Goal: Task Accomplishment & Management: Complete application form

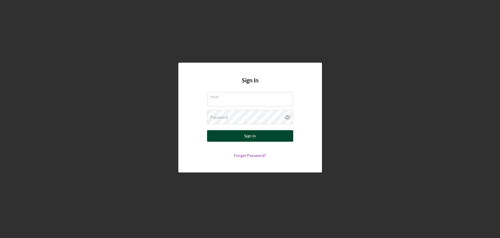
type input "[EMAIL_ADDRESS][DOMAIN_NAME]"
click at [270, 136] on button "Sign In" at bounding box center [250, 135] width 86 height 11
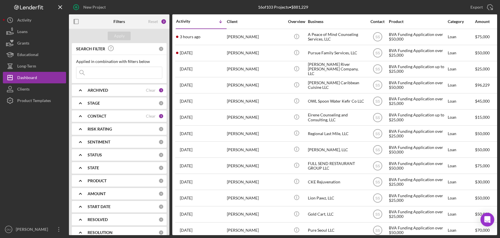
click at [108, 117] on div "CONTACT" at bounding box center [117, 116] width 58 height 5
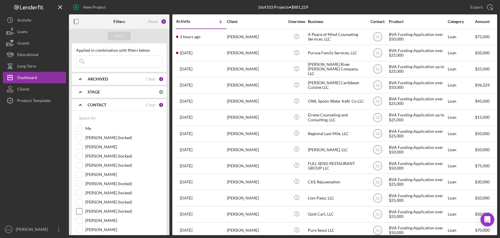
scroll to position [12, 0]
click at [92, 218] on label "[PERSON_NAME]" at bounding box center [123, 220] width 77 height 6
click at [82, 218] on input "[PERSON_NAME]" at bounding box center [79, 220] width 6 height 6
checkbox input "true"
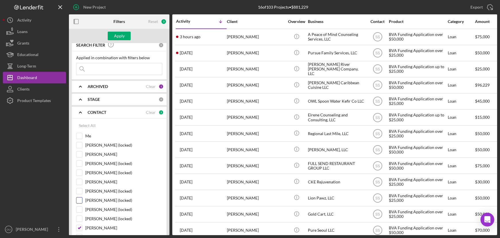
scroll to position [0, 0]
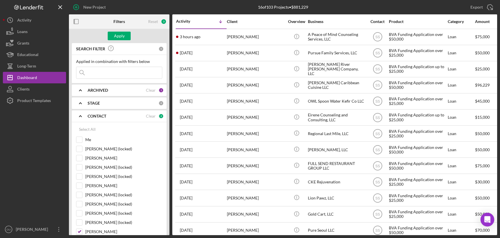
click at [86, 92] on icon "Icon/Expander" at bounding box center [80, 90] width 14 height 14
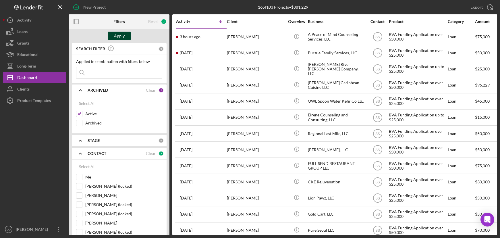
click at [120, 35] on div "Apply" at bounding box center [119, 36] width 11 height 9
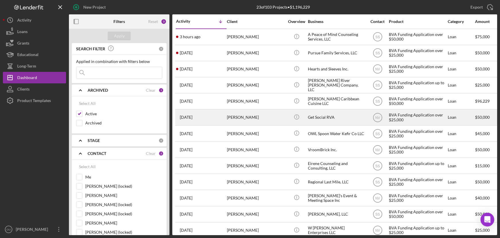
click at [320, 118] on div "Get Social RVA" at bounding box center [336, 117] width 57 height 15
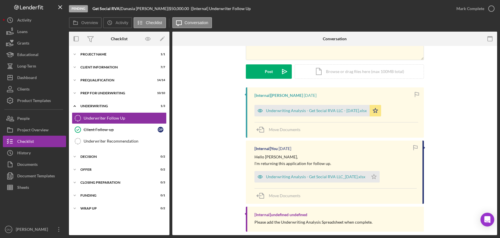
scroll to position [68, 0]
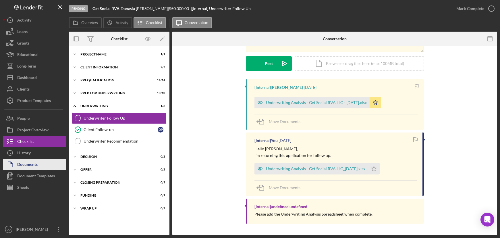
click at [45, 166] on button "Documents" at bounding box center [34, 164] width 63 height 11
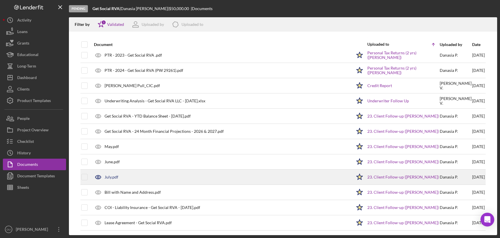
scroll to position [506, 0]
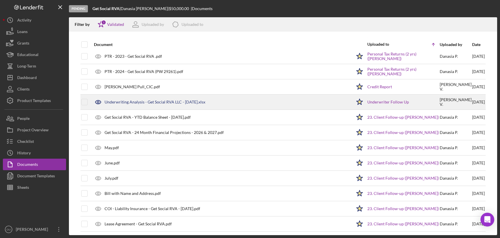
click at [149, 101] on div "Underwriting Analysis - Get Social RVA LLC - 8.6.25.xlsx" at bounding box center [155, 102] width 101 height 5
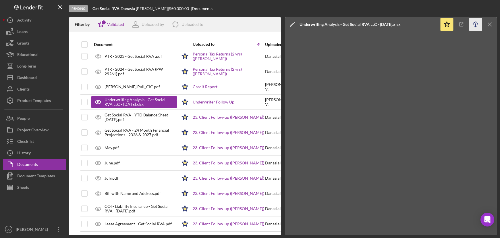
click at [474, 22] on icon "Icon/Download" at bounding box center [476, 24] width 13 height 13
click at [490, 25] on line "button" at bounding box center [489, 24] width 3 height 3
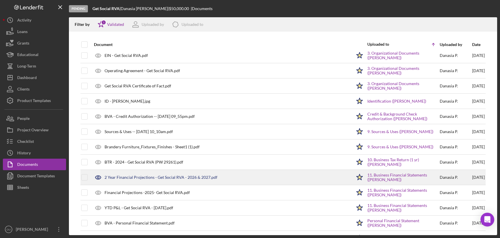
scroll to position [0, 0]
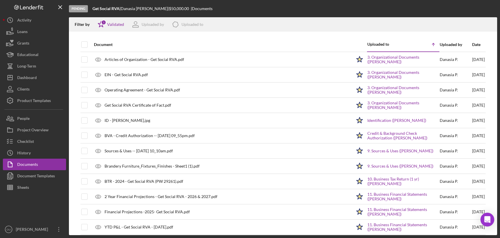
click at [472, 45] on div "Date" at bounding box center [478, 44] width 13 height 5
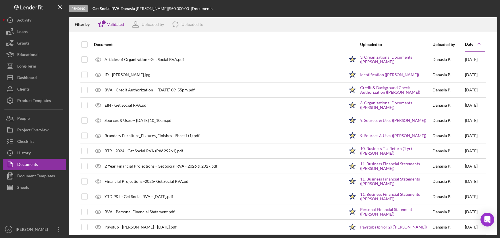
click at [467, 45] on div "Date" at bounding box center [469, 44] width 8 height 5
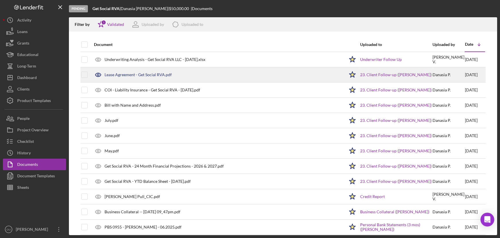
click at [155, 75] on div "Lease Agreement - Get Social RVA.pdf" at bounding box center [138, 74] width 67 height 5
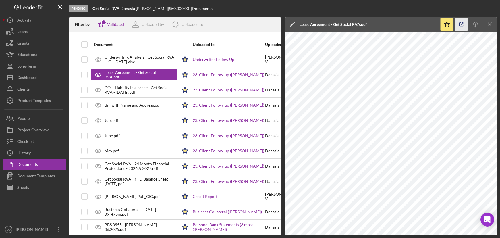
click at [463, 25] on icon "button" at bounding box center [462, 25] width 4 height 4
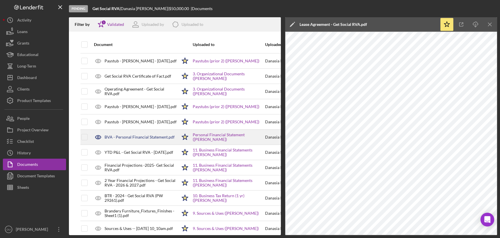
scroll to position [470, 0]
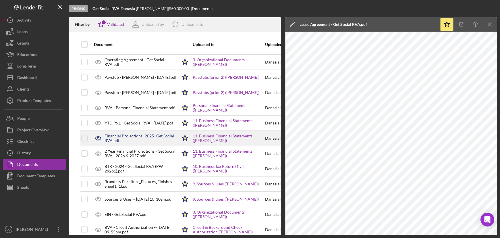
click at [133, 138] on div "Financial Projections -2025- Get Social RVA.pdf" at bounding box center [141, 138] width 73 height 9
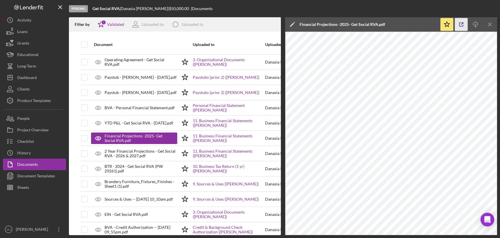
click at [458, 28] on icon "button" at bounding box center [461, 24] width 13 height 13
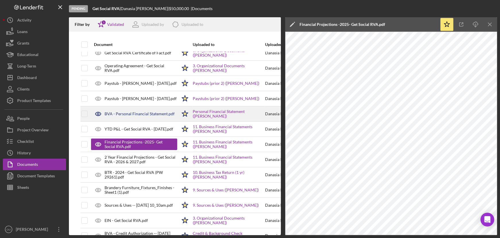
scroll to position [459, 0]
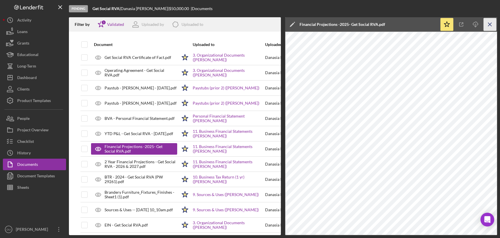
click at [493, 23] on icon "Icon/Menu Close" at bounding box center [490, 24] width 13 height 13
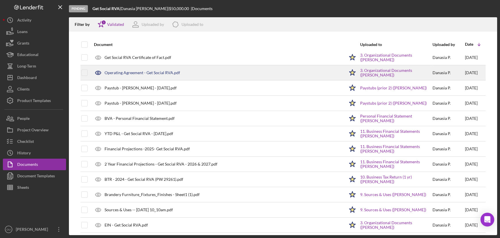
scroll to position [60, 0]
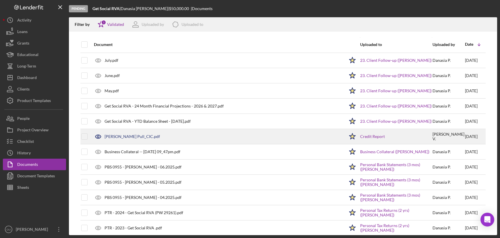
click at [159, 135] on div "Danasia Pascal_Hard Pull_CIC.pdf" at bounding box center [132, 136] width 55 height 5
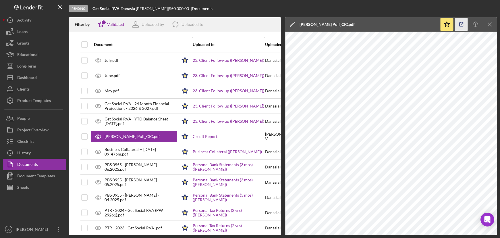
click at [462, 26] on icon "button" at bounding box center [462, 25] width 4 height 4
click at [490, 23] on icon "Icon/Menu Close" at bounding box center [490, 24] width 13 height 13
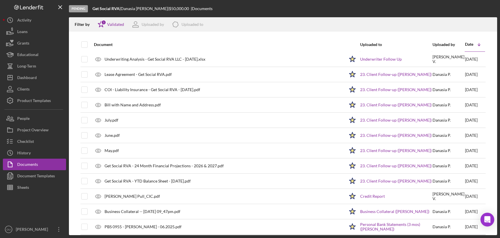
scroll to position [0, 0]
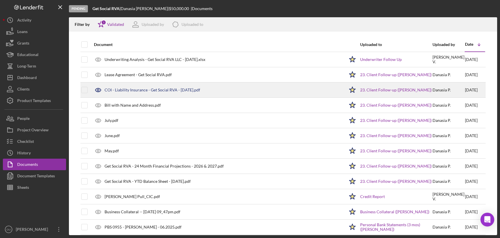
click at [158, 92] on div "COI - Liability Insurance - Get Social RVA - 03.13.2026.pdf" at bounding box center [153, 90] width 96 height 5
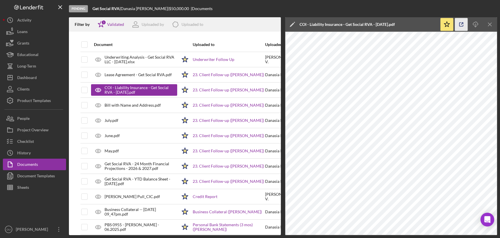
click at [462, 24] on icon "button" at bounding box center [461, 24] width 13 height 13
click at [494, 24] on icon "Icon/Menu Close" at bounding box center [490, 24] width 13 height 13
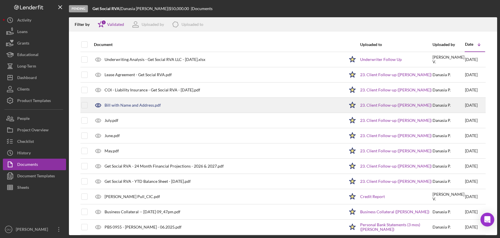
click at [127, 106] on div "Bill with Name and Address.pdf" at bounding box center [133, 105] width 56 height 5
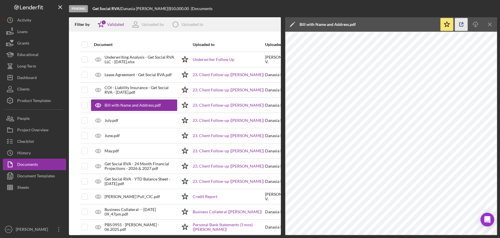
click at [459, 25] on icon "button" at bounding box center [461, 24] width 13 height 13
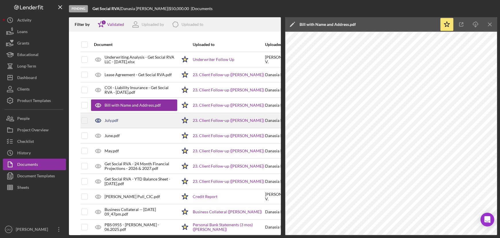
click at [109, 120] on div "July.pdf" at bounding box center [112, 120] width 14 height 5
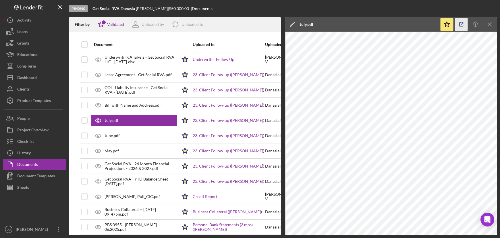
click at [462, 26] on icon "button" at bounding box center [461, 24] width 13 height 13
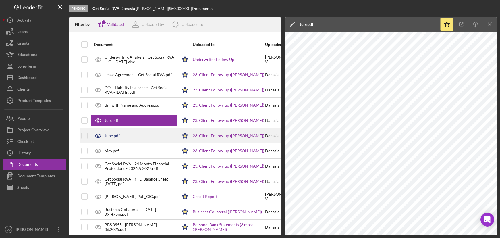
click at [111, 133] on div "June.pdf" at bounding box center [112, 135] width 15 height 5
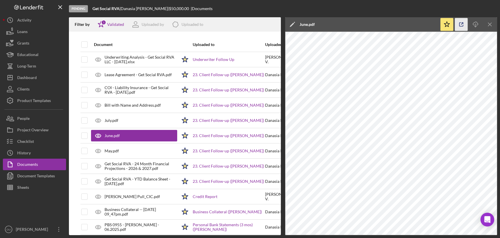
click at [463, 24] on icon "button" at bounding box center [461, 24] width 13 height 13
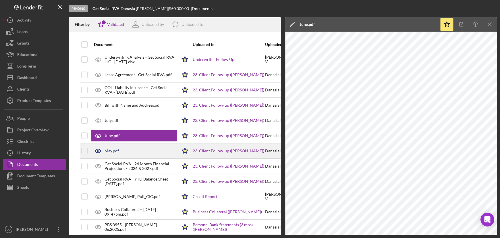
click at [111, 152] on div "May.pdf" at bounding box center [112, 151] width 14 height 5
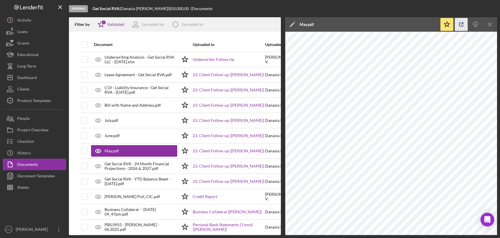
click at [461, 25] on icon "button" at bounding box center [461, 24] width 13 height 13
click at [488, 28] on icon "Icon/Menu Close" at bounding box center [490, 24] width 13 height 13
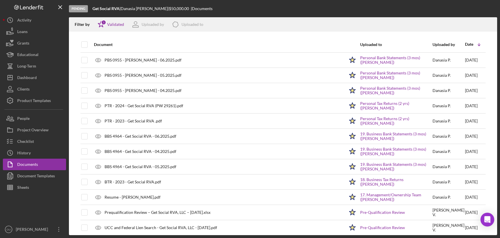
scroll to position [109, 0]
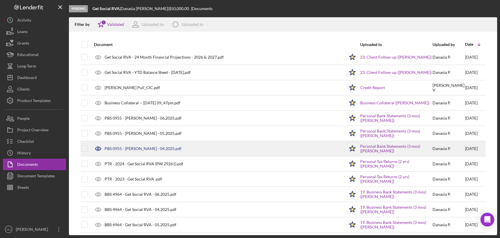
click at [149, 148] on div "PBS 0955 - Danasia Pascal - 04.2025.pdf" at bounding box center [143, 148] width 77 height 5
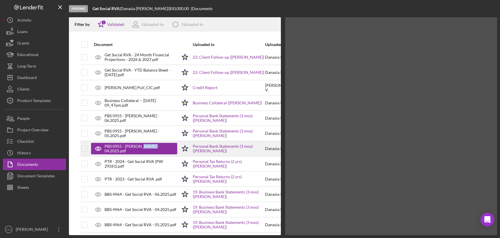
click at [149, 148] on div "PBS 0955 - Danasia Pascal - 04.2025.pdf" at bounding box center [138, 148] width 67 height 9
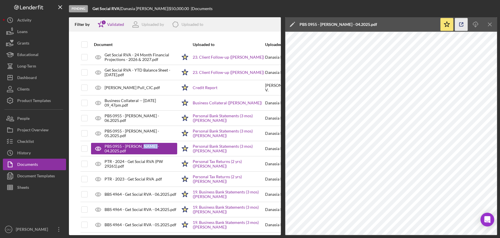
click at [461, 27] on icon "button" at bounding box center [461, 24] width 13 height 13
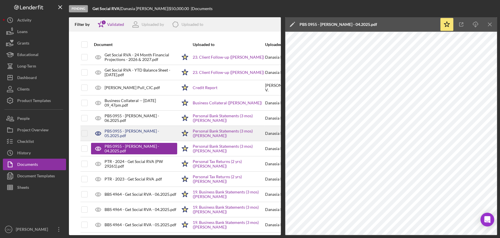
click at [150, 134] on div "PBS 0955 - Danasia Pascal - 05.2025.pdf" at bounding box center [141, 133] width 73 height 9
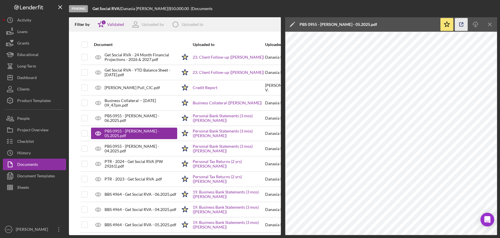
click at [463, 24] on icon "button" at bounding box center [461, 24] width 13 height 13
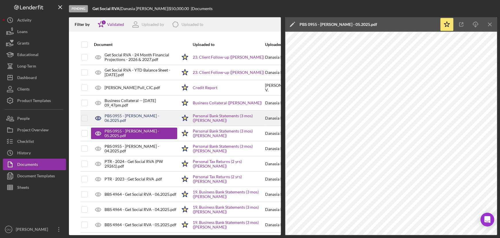
click at [137, 114] on div "PBS 0955 - Danasia Pascal - 06.2025.pdf" at bounding box center [134, 118] width 86 height 14
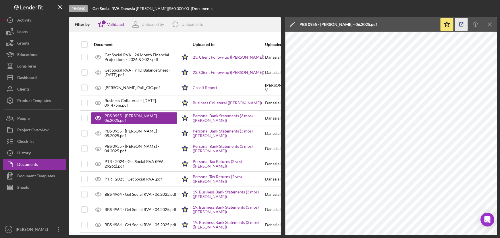
click at [465, 25] on icon "button" at bounding box center [461, 24] width 13 height 13
click at [492, 26] on icon "Icon/Menu Close" at bounding box center [490, 24] width 13 height 13
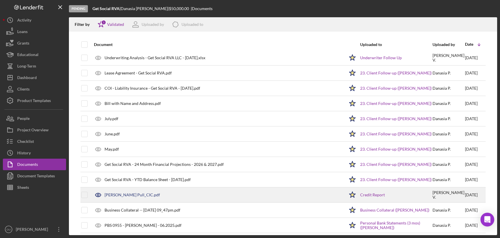
scroll to position [0, 0]
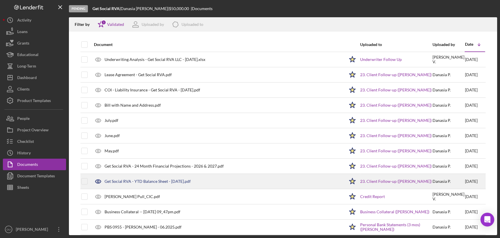
click at [192, 184] on div "Get Social RVA - YTD Balance Sheet - 8.1.2025.pdf" at bounding box center [218, 181] width 254 height 14
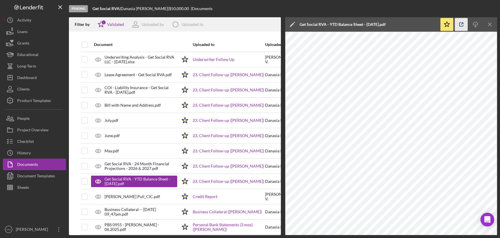
click at [462, 27] on icon "button" at bounding box center [461, 24] width 13 height 13
click at [491, 28] on icon "Icon/Menu Close" at bounding box center [490, 24] width 13 height 13
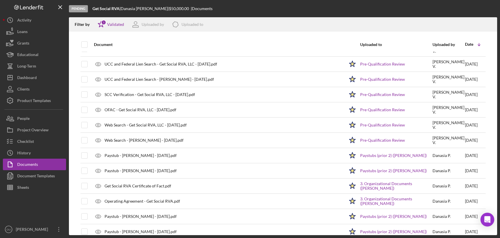
scroll to position [329, 0]
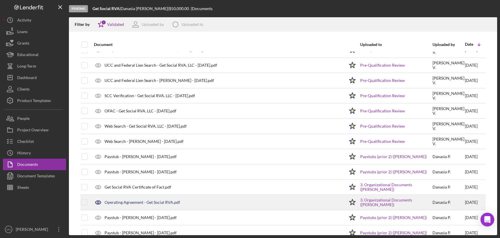
click at [141, 206] on div "Operating Agreement - Get Social RVA.pdf" at bounding box center [218, 202] width 254 height 14
click at [141, 205] on div "Operating Agreement - Get Social RVA.pdf" at bounding box center [143, 202] width 76 height 5
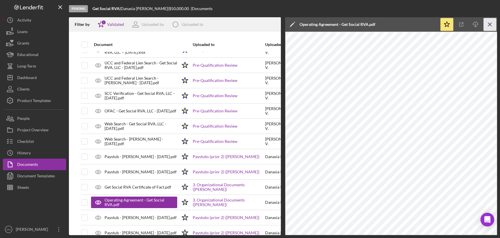
click at [491, 26] on line "button" at bounding box center [489, 24] width 3 height 3
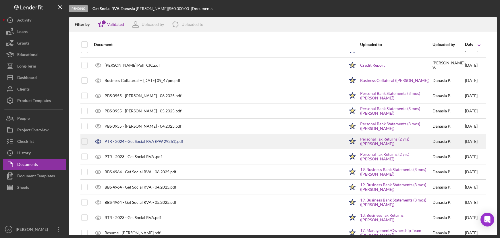
scroll to position [0, 0]
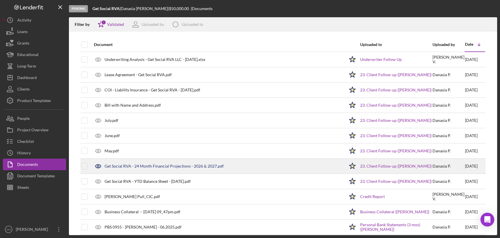
click at [141, 166] on div "Get Social RVA - 24 Month Financial Projections - 2026 & 2027.pdf" at bounding box center [164, 166] width 119 height 5
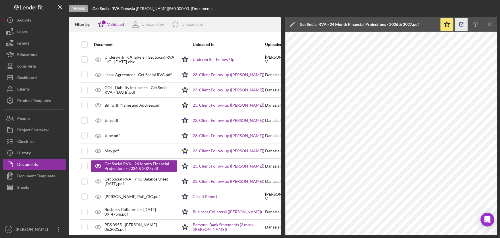
click at [458, 22] on icon "button" at bounding box center [461, 24] width 13 height 13
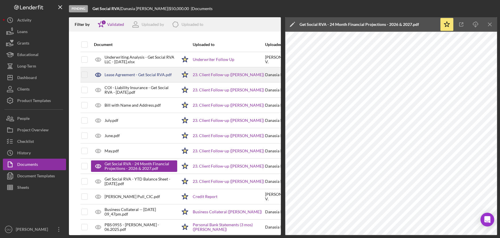
click at [158, 77] on div "Lease Agreement - Get Social RVA.pdf" at bounding box center [134, 75] width 86 height 14
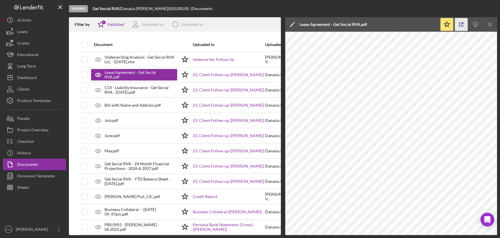
click at [464, 24] on icon "button" at bounding box center [461, 24] width 13 height 13
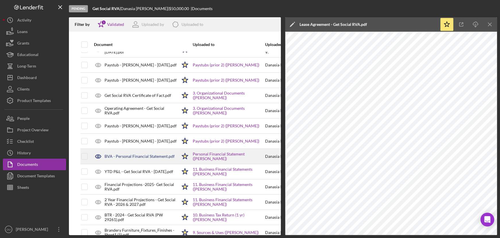
scroll to position [422, 0]
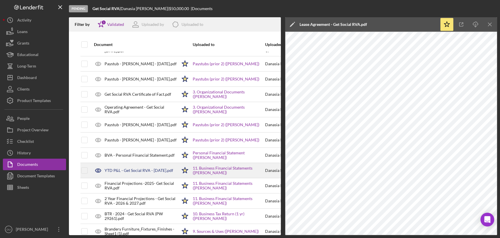
click at [136, 173] on div "YTD P&L - Get Social RVA - 06.05.25.pdf" at bounding box center [134, 170] width 86 height 14
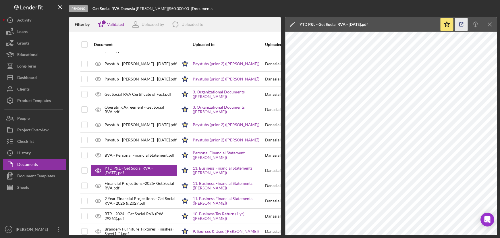
click at [463, 24] on icon "button" at bounding box center [461, 24] width 13 height 13
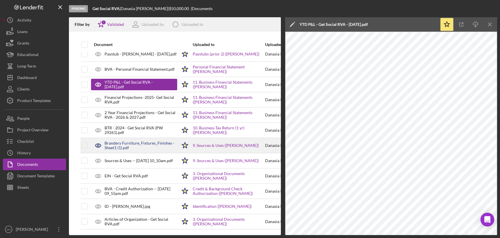
scroll to position [511, 0]
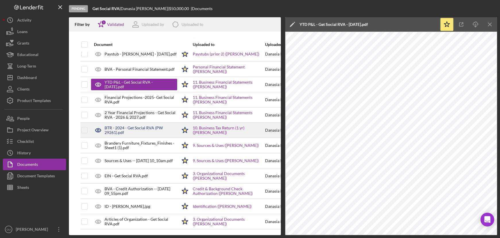
click at [143, 126] on div "BTR - 2024 - Get Social RVA (PW 29261).pdf" at bounding box center [141, 130] width 73 height 9
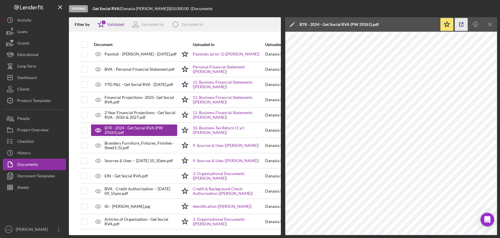
click at [461, 19] on icon "button" at bounding box center [461, 24] width 13 height 13
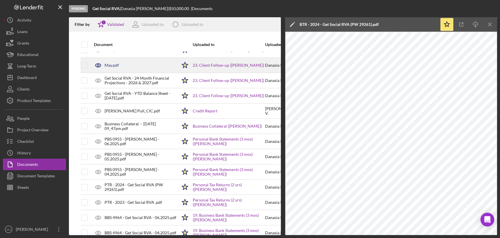
scroll to position [133, 0]
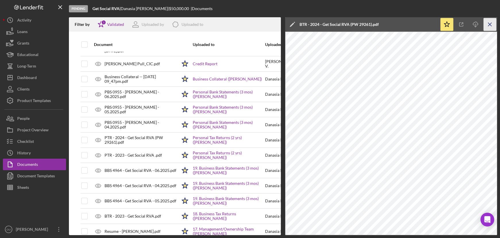
click at [488, 24] on icon "Icon/Menu Close" at bounding box center [490, 24] width 13 height 13
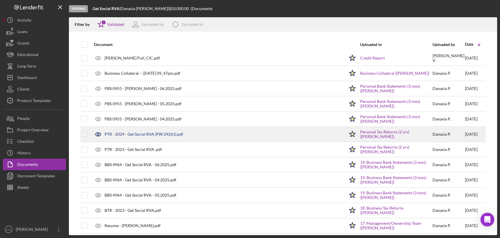
scroll to position [141, 0]
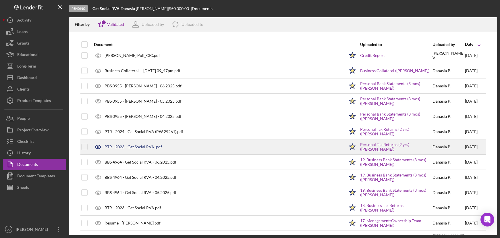
click at [131, 150] on div "PTR - 2023 - Get Social RVA .pdf" at bounding box center [218, 147] width 254 height 14
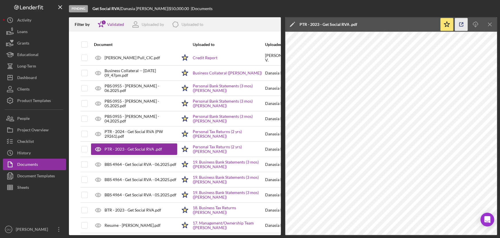
click at [465, 24] on icon "button" at bounding box center [461, 24] width 13 height 13
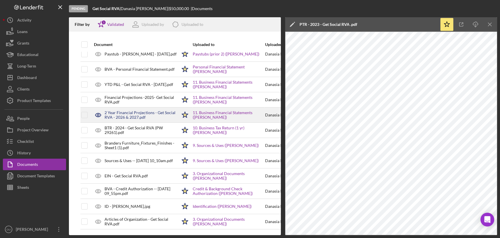
scroll to position [512, 0]
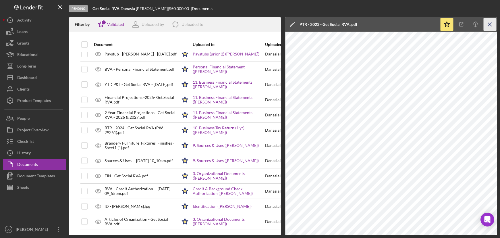
click at [489, 20] on icon "Icon/Menu Close" at bounding box center [490, 24] width 13 height 13
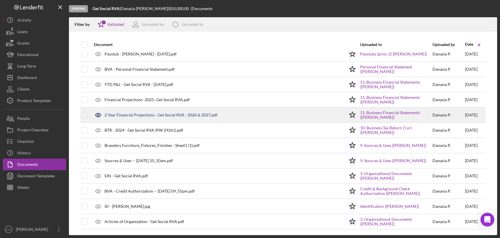
scroll to position [213, 0]
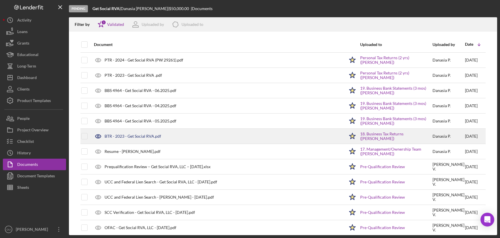
click at [136, 133] on div "BTR - 2023 - Get Social RVA.pdf" at bounding box center [218, 136] width 254 height 14
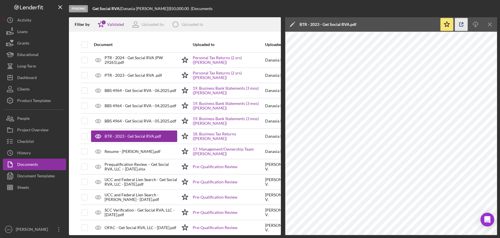
click at [463, 25] on icon "button" at bounding box center [461, 24] width 13 height 13
click at [484, 23] on icon "Icon/Menu Close" at bounding box center [490, 24] width 13 height 13
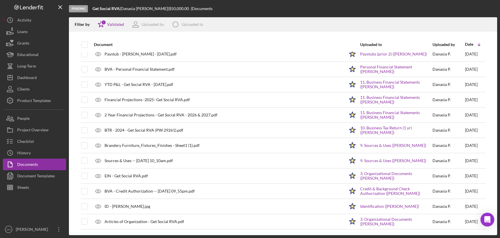
scroll to position [60, 0]
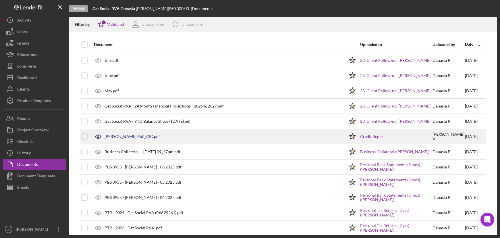
click at [155, 136] on div "Danasia Pascal_Hard Pull_CIC.pdf" at bounding box center [132, 136] width 55 height 5
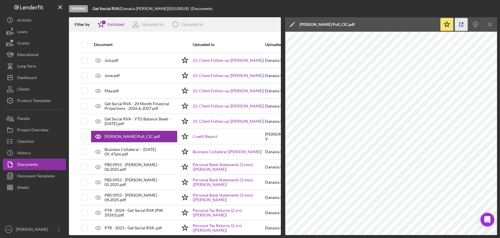
click at [463, 25] on icon "button" at bounding box center [461, 24] width 13 height 13
click at [491, 24] on icon "Icon/Menu Close" at bounding box center [490, 24] width 13 height 13
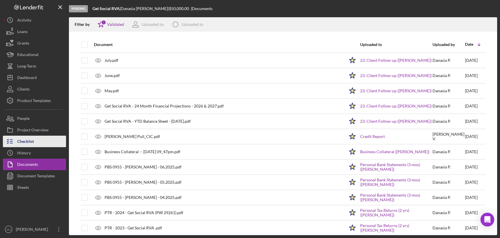
click at [28, 141] on div "Checklist" at bounding box center [25, 142] width 17 height 13
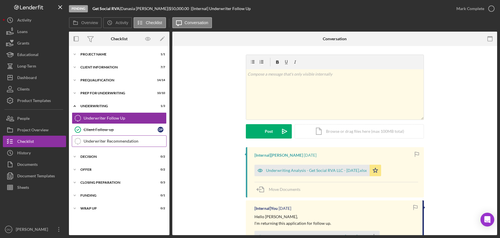
click at [104, 143] on div "Underwriter Recommendation" at bounding box center [125, 141] width 83 height 5
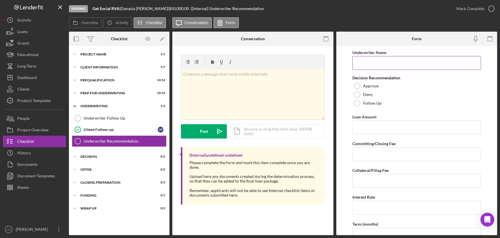
click at [382, 59] on input "Underwriter Name" at bounding box center [417, 63] width 129 height 14
type input "Camila Molina"
click at [357, 91] on div at bounding box center [357, 94] width 6 height 6
click at [365, 126] on input "Loan Amount" at bounding box center [417, 127] width 129 height 14
type input "$50,000"
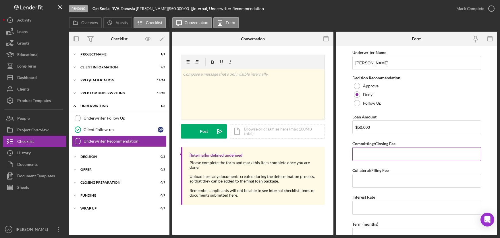
click at [363, 155] on input "Committing/Closing Fee" at bounding box center [417, 154] width 129 height 14
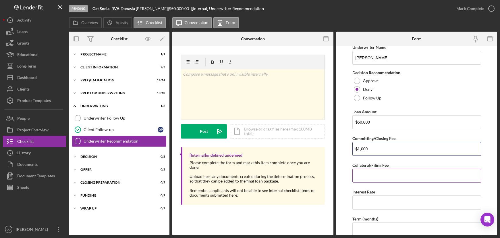
scroll to position [11, 0]
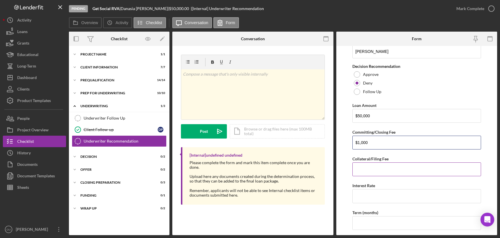
type input "$1,000"
click at [372, 174] on input "Collateral/Filing Fee" at bounding box center [417, 169] width 129 height 14
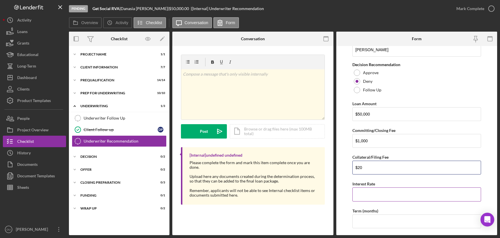
scroll to position [14, 0]
type input "$20"
click at [392, 197] on input "Interest Rate" at bounding box center [417, 194] width 129 height 14
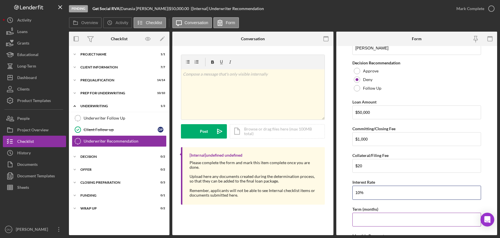
scroll to position [16, 0]
type input "10%"
click at [370, 219] on input "Term (months)" at bounding box center [417, 218] width 129 height 14
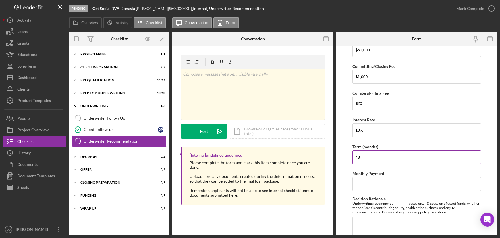
scroll to position [88, 0]
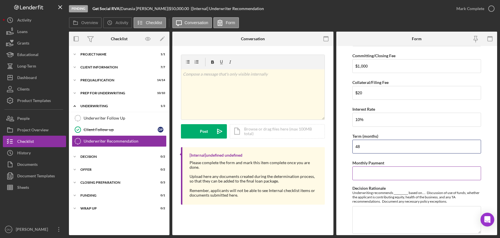
type input "48"
click at [373, 176] on input "Monthly Payment" at bounding box center [417, 173] width 129 height 14
type input "$1,294"
click at [396, 221] on textarea "Decision Rationale" at bounding box center [417, 220] width 129 height 28
paste textarea "Underwriting recommends denial based on a GDSCR of 0.42:1 using the YTD Profit …"
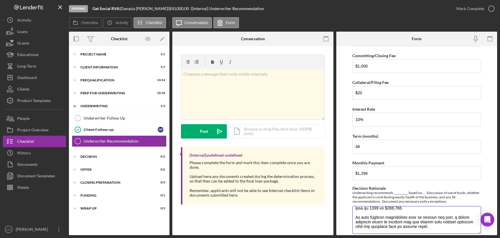
scroll to position [211, 0]
type textarea "Underwriting recommends denial based on a GDSCR of 0.42:1 using the YTD Profit …"
click at [482, 180] on form "Underwriter Name Camila Molina Decision Recommendation Approve Deny Follow Up L…" at bounding box center [416, 140] width 161 height 189
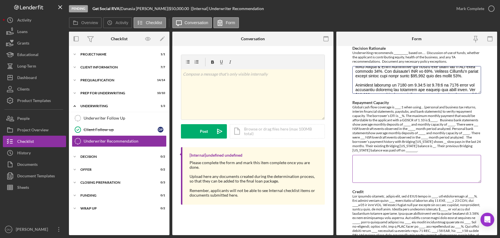
scroll to position [228, 0]
click at [443, 170] on textarea "Repayment Capacity" at bounding box center [417, 168] width 129 height 28
paste textarea "Global cash flow coverage is 0.42:1 when using the YTD Profit & Loss Statement …"
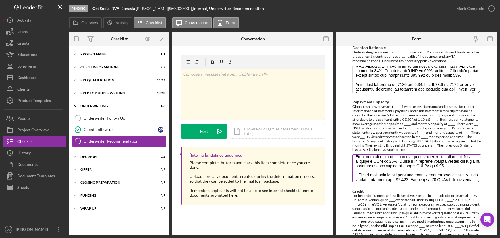
scroll to position [0, 0]
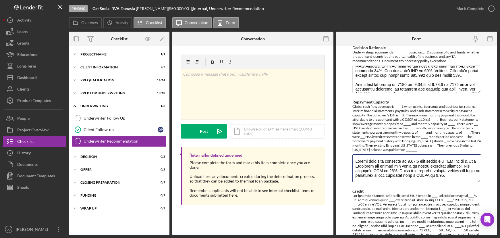
type textarea "Global cash flow coverage is 0.42:1 when using the YTD Profit & Loss Statement …"
click at [429, 198] on div at bounding box center [417, 223] width 129 height 60
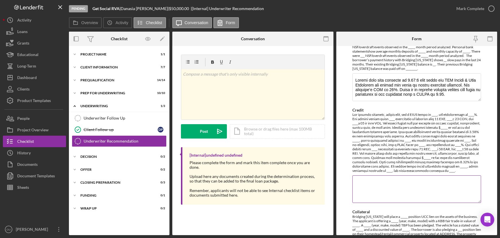
scroll to position [308, 0]
click at [416, 158] on div at bounding box center [417, 144] width 129 height 60
click at [360, 195] on textarea "Credit" at bounding box center [417, 190] width 129 height 28
paste textarea "Danasia C. Pascal has a FICO score of N/A, Vantage score of 675, and availabili…"
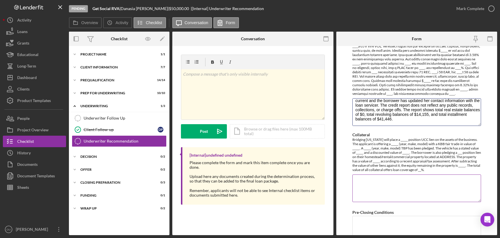
scroll to position [387, 0]
type textarea "Danasia C. Pascal has a FICO score of N/A, Vantage score of 675, and availabili…"
click at [409, 189] on textarea "Collateral" at bounding box center [417, 188] width 129 height 28
click at [383, 188] on textarea "Collateral" at bounding box center [417, 188] width 129 height 28
paste textarea "Bridging Virginia will place a 1st position UCC lien on the assets of the busin…"
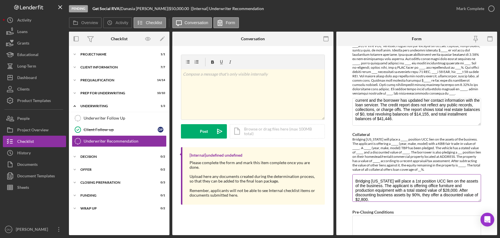
scroll to position [10, 0]
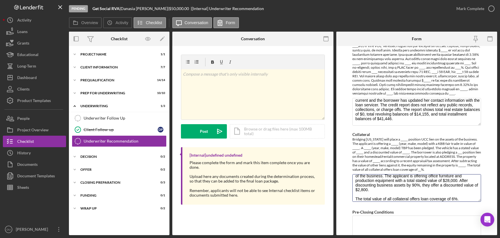
type textarea "Bridging Virginia will place a 1st position UCC lien on the assets of the busin…"
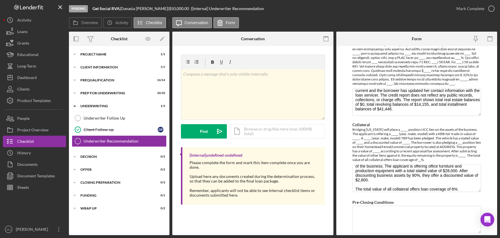
scroll to position [421, 0]
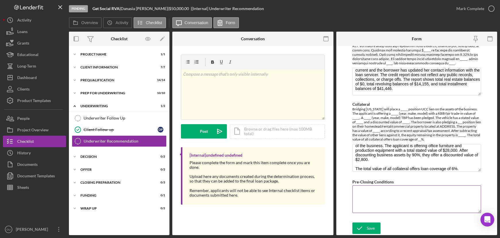
click at [413, 201] on textarea "Pre-Closing Conditions" at bounding box center [417, 199] width 129 height 28
paste textarea "1/2 Business plan for Get Social RVA, LLC. 2/2 Confirmation of total sources an…"
click at [398, 211] on textarea "1/2 Business plan for Get Social RVA, LLC. 2/2 Confirmation of total sources an…" at bounding box center [417, 199] width 129 height 28
click at [401, 203] on textarea "1/2 Business plan for Get Social RVA, LLC. 2/2 Confirmation of total sources an…" at bounding box center [417, 199] width 129 height 28
type textarea "1/2 Business plan for Get Social RVA, LLC. 2/2 Confirmation of total sources an…"
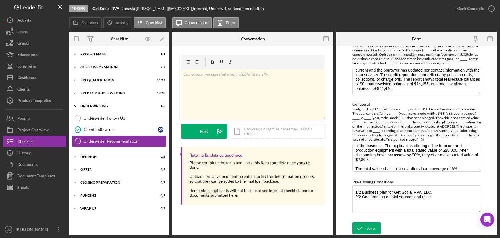
click at [487, 174] on form "Underwriter Name Camila Molina Decision Recommendation Approve Deny Follow Up L…" at bounding box center [416, 140] width 161 height 189
click at [234, 89] on div "v Color teal Color pink Remove color Add row above Add row below Add column bef…" at bounding box center [252, 94] width 143 height 50
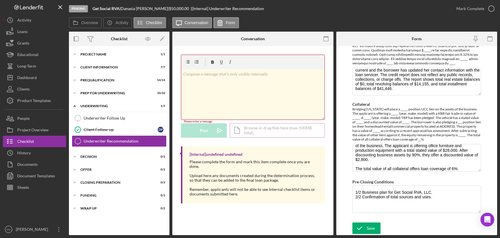
click at [236, 133] on div "Icon/Document Browse or drag files here (max 100MB total) Tap to choose files o…" at bounding box center [277, 130] width 95 height 14
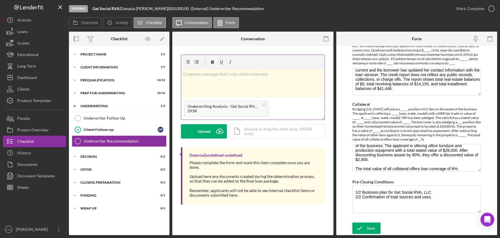
click at [209, 73] on p at bounding box center [253, 74] width 140 height 6
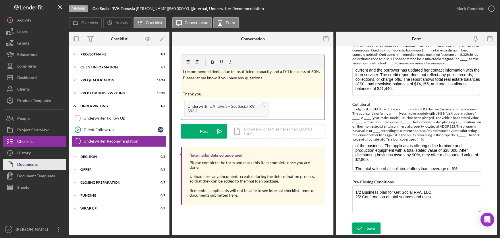
scroll to position [27, 0]
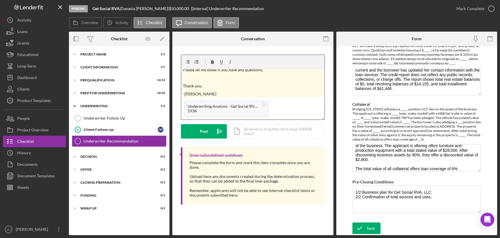
click at [362, 234] on div "Save Save" at bounding box center [417, 228] width 129 height 12
click at [364, 226] on icon "submit" at bounding box center [360, 228] width 14 height 14
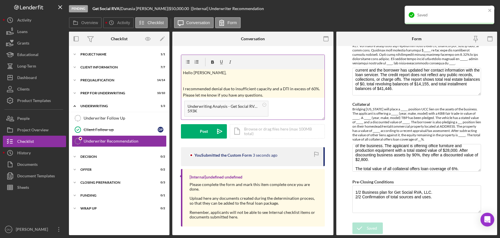
scroll to position [0, 0]
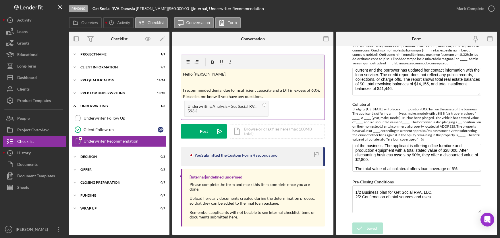
click at [260, 93] on p "I recommended denial due to insufficient capacity and a DTI in excess of 60%. P…" at bounding box center [253, 93] width 140 height 13
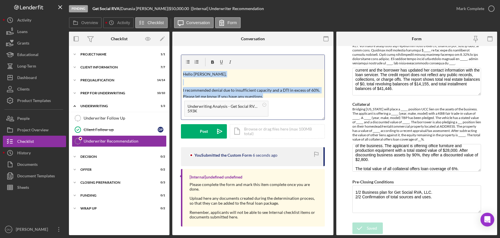
drag, startPoint x: 265, startPoint y: 96, endPoint x: 178, endPoint y: 63, distance: 93.1
click at [178, 63] on div "v Color teal Color pink Remove color Add row above Add row below Add column bef…" at bounding box center [252, 142] width 161 height 192
copy div "Hello Nihal, I recommended denial due to insufficient capacity and a DTI in exc…"
click at [211, 132] on button "Post Icon/icon-invite-send" at bounding box center [204, 131] width 46 height 14
